Goal: Information Seeking & Learning: Learn about a topic

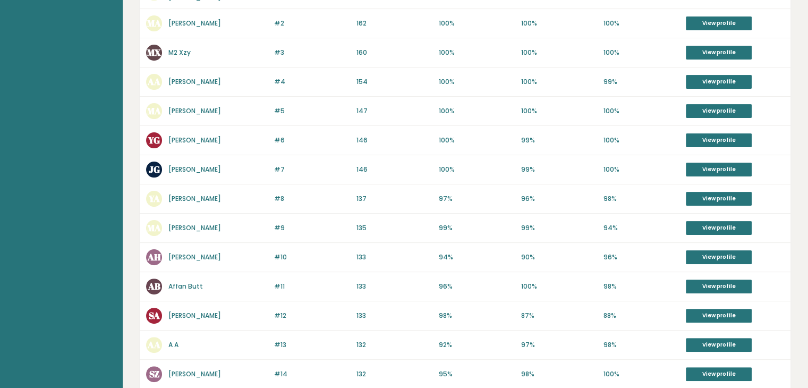
scroll to position [254, 0]
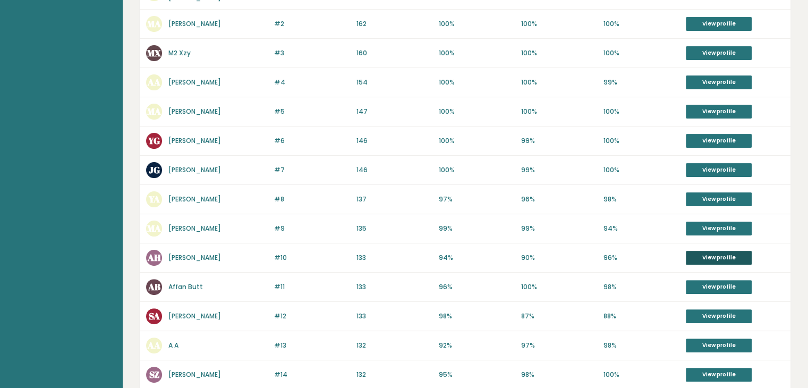
click at [710, 251] on link "View profile" at bounding box center [719, 258] width 66 height 14
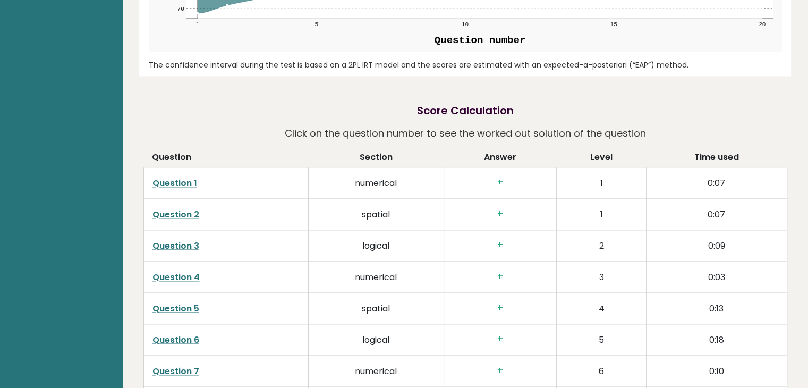
scroll to position [1426, 0]
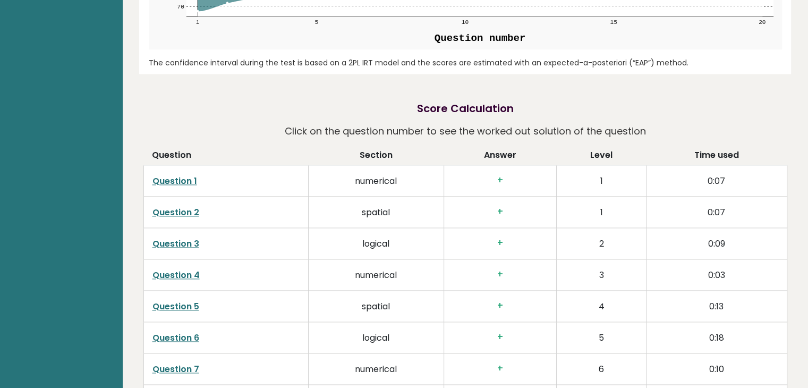
click at [165, 183] on link "Question 1" at bounding box center [175, 181] width 45 height 12
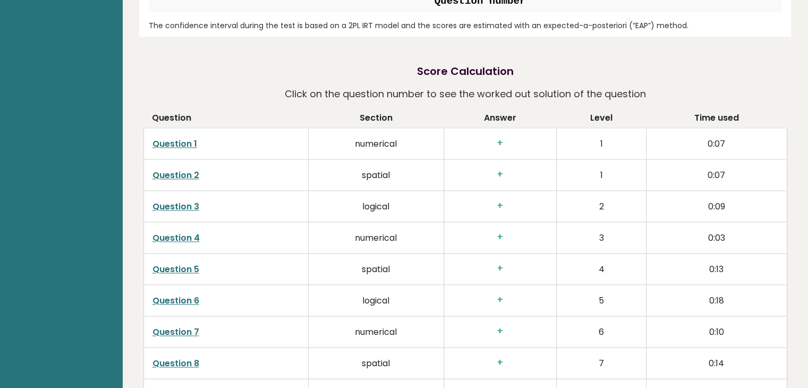
scroll to position [1465, 0]
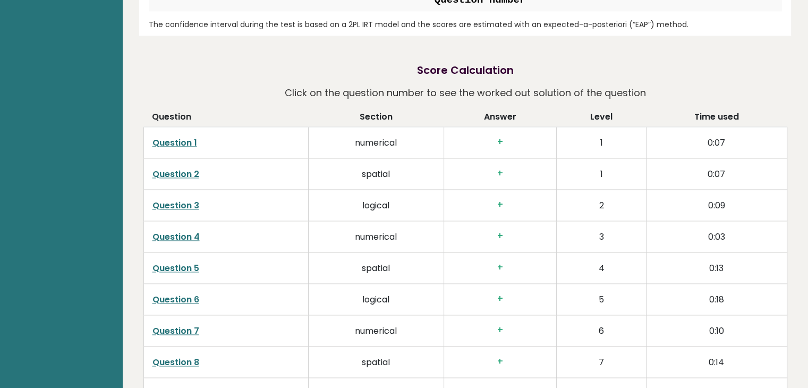
click at [178, 262] on link "Question 5" at bounding box center [176, 268] width 47 height 12
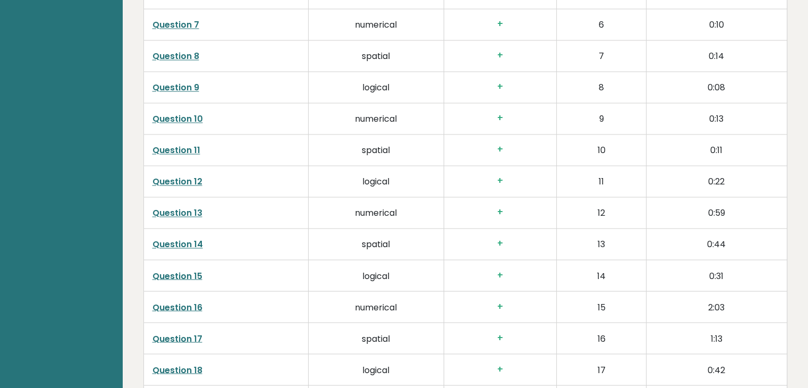
scroll to position [1772, 0]
click at [194, 337] on link "Question 17" at bounding box center [178, 337] width 50 height 12
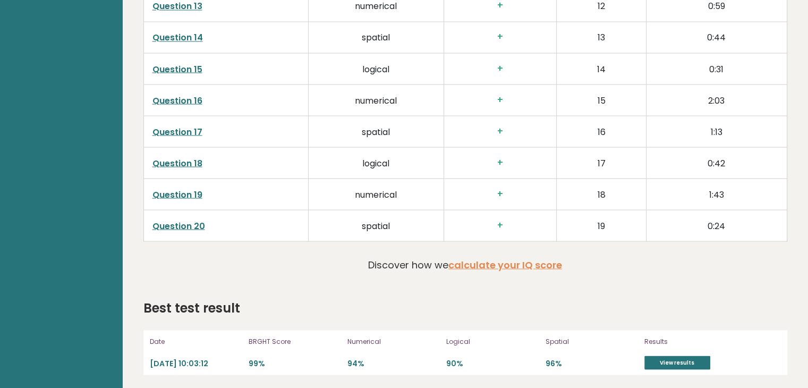
scroll to position [1978, 0]
click at [176, 101] on link "Question 16" at bounding box center [178, 100] width 50 height 12
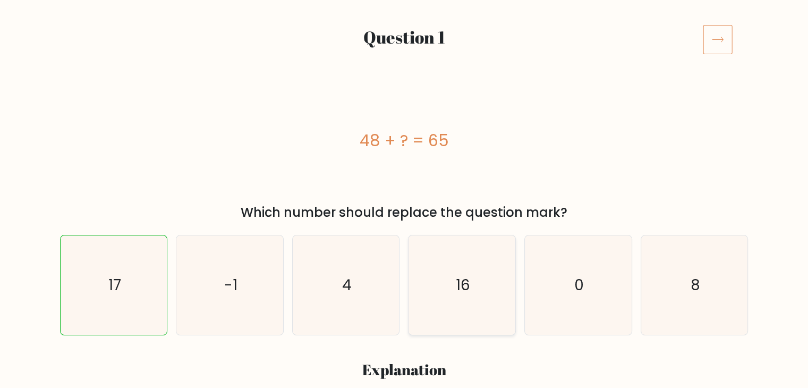
scroll to position [123, 0]
click at [159, 284] on icon "17" at bounding box center [113, 284] width 99 height 99
click at [404, 76] on input "a. 17" at bounding box center [404, 73] width 1 height 5
radio input "true"
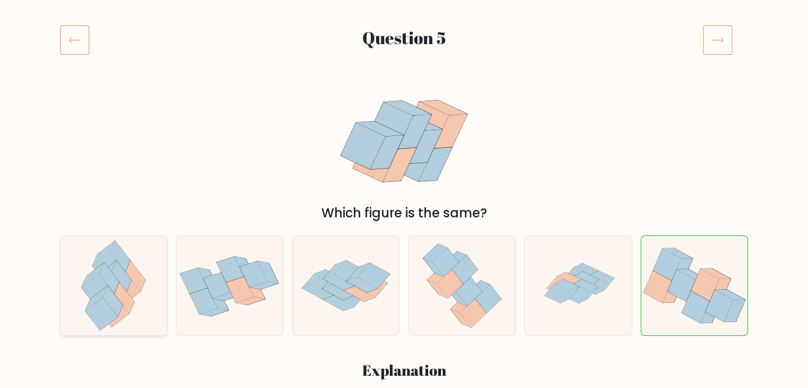
scroll to position [123, 0]
click at [75, 38] on icon at bounding box center [74, 39] width 11 height 5
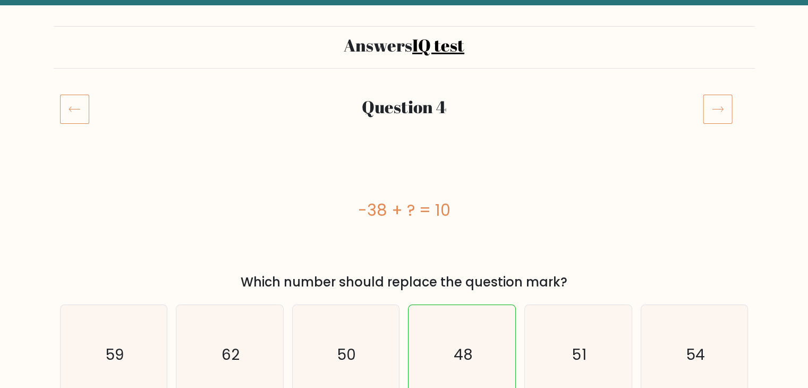
scroll to position [27, 0]
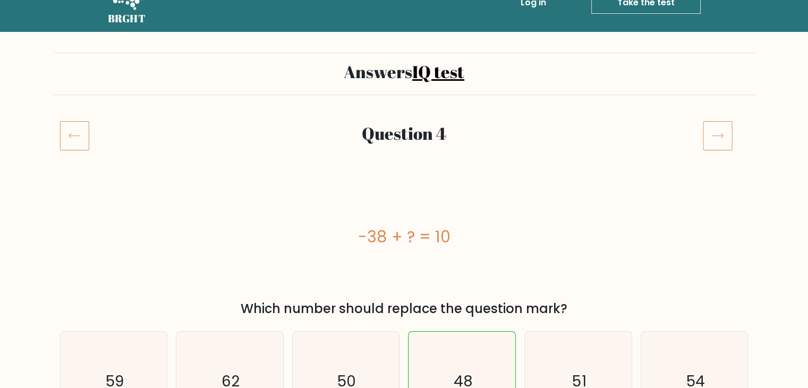
click at [87, 144] on icon at bounding box center [74, 136] width 29 height 30
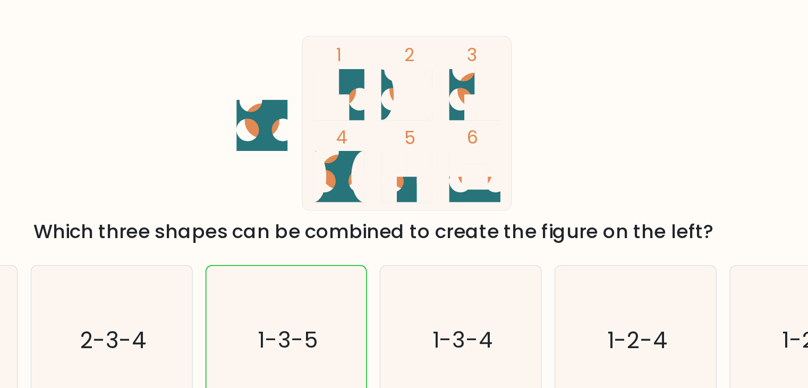
scroll to position [133, 0]
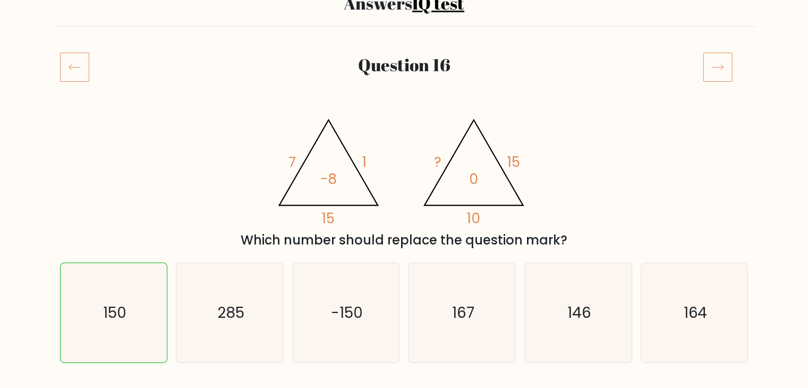
scroll to position [95, 0]
